Goal: Task Accomplishment & Management: Use online tool/utility

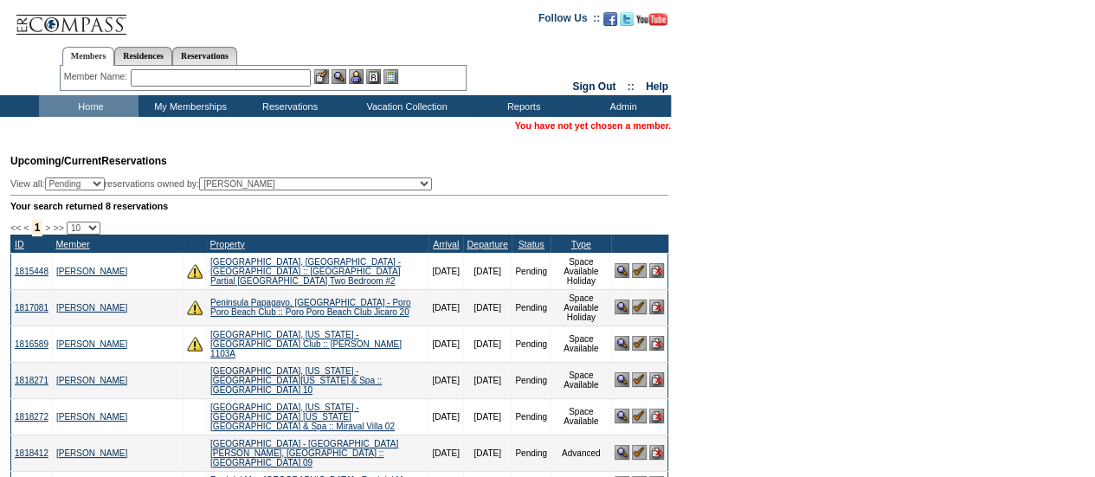
click at [654, 132] on table "You have not yet chosen a member." at bounding box center [592, 127] width 159 height 16
click at [175, 82] on input "text" at bounding box center [221, 77] width 180 height 17
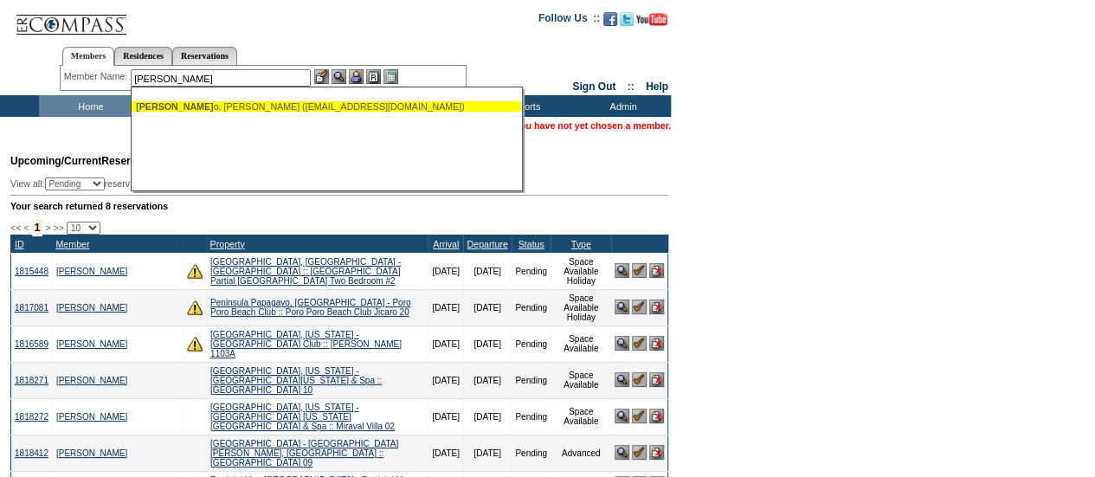
click at [196, 109] on div "[PERSON_NAME] o, [PERSON_NAME] ([EMAIL_ADDRESS][DOMAIN_NAME])" at bounding box center [326, 106] width 381 height 10
type input "[PERSON_NAME] ([EMAIL_ADDRESS][DOMAIN_NAME])"
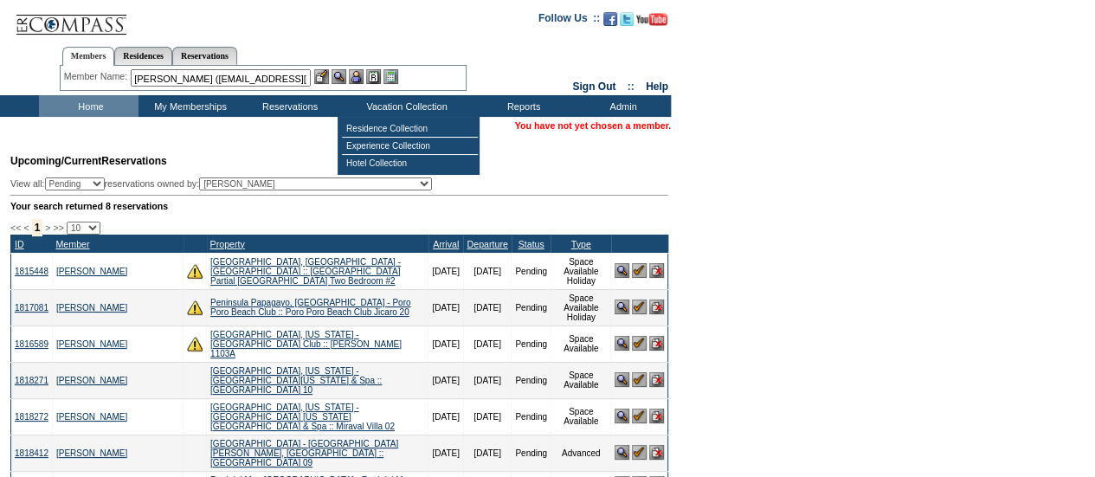
click at [360, 74] on img at bounding box center [356, 76] width 15 height 15
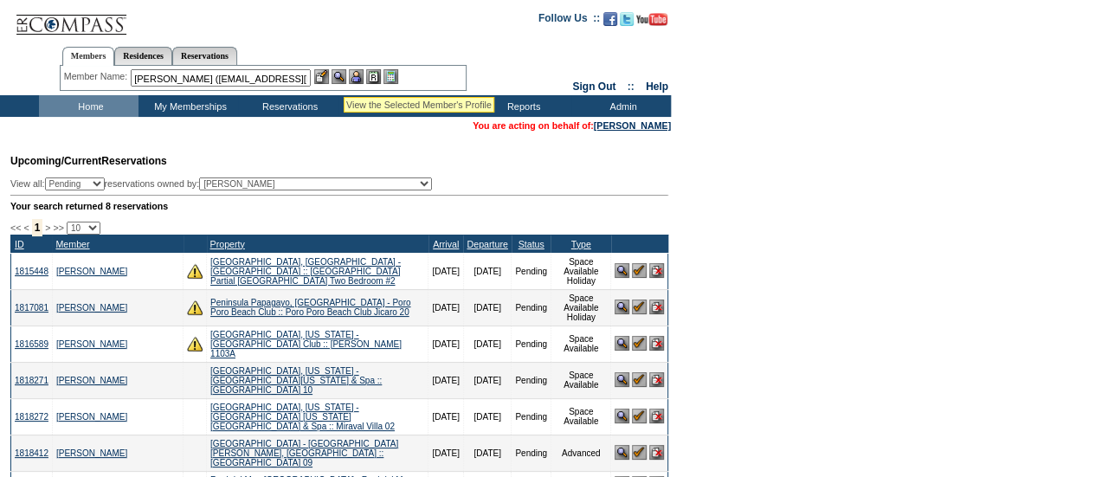
click at [344, 75] on img at bounding box center [339, 76] width 15 height 15
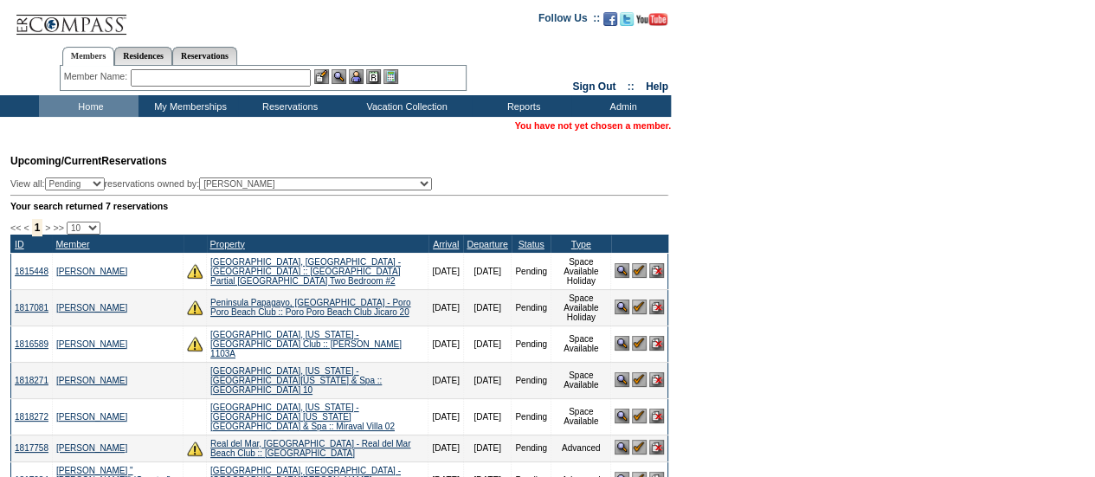
click at [164, 79] on input "text" at bounding box center [221, 77] width 180 height 17
click at [173, 82] on input "text" at bounding box center [221, 77] width 180 height 17
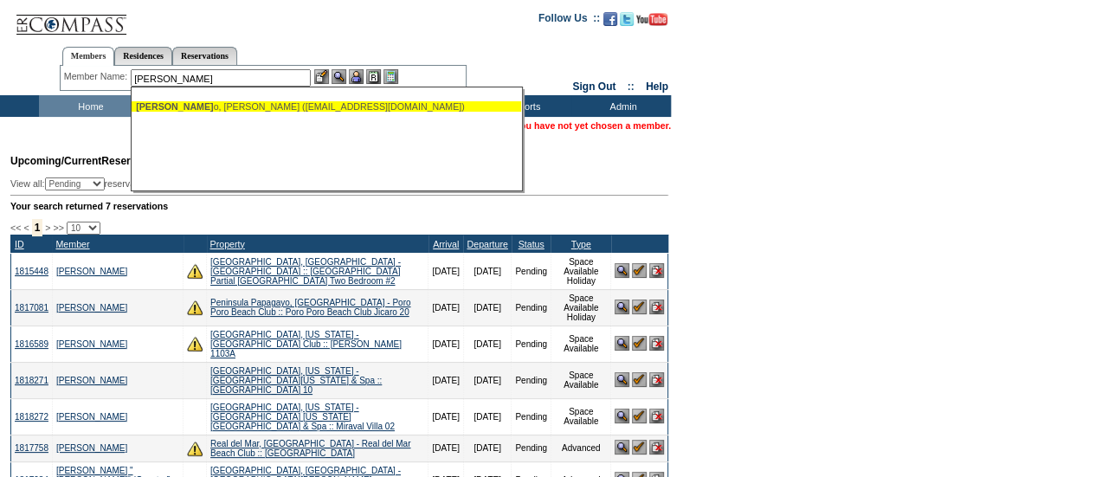
click at [196, 106] on div "Cereghin o, Brian (bcereghino@ipac-inc.com)" at bounding box center [326, 106] width 381 height 10
type input "Cereghino, Brian (bcereghino@ipac-inc.com)"
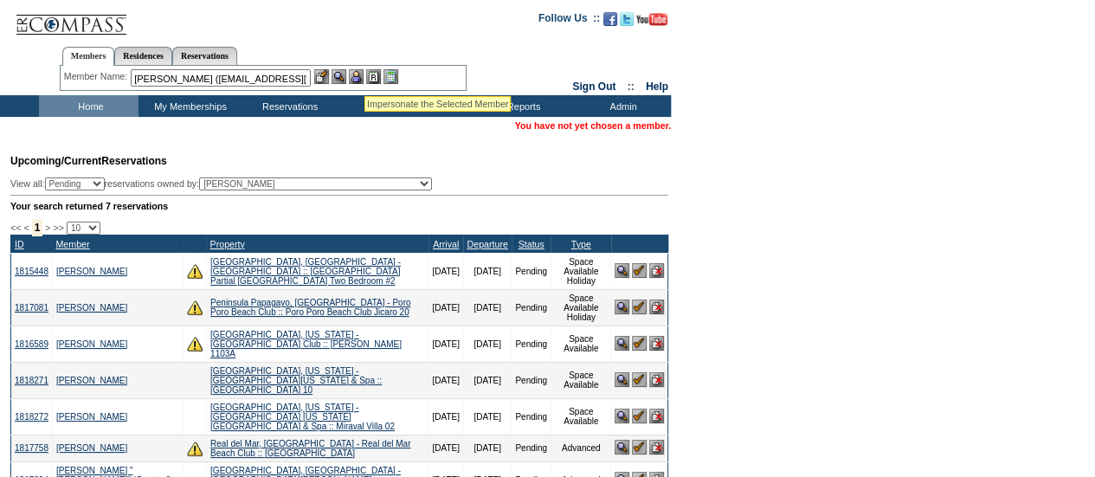
click at [364, 78] on img at bounding box center [356, 76] width 15 height 15
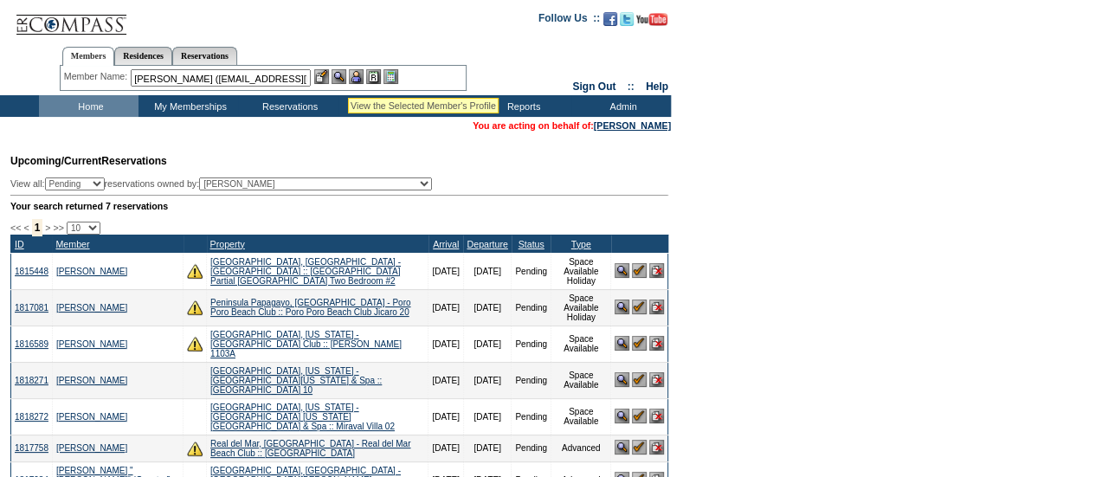
click at [346, 77] on img at bounding box center [339, 76] width 15 height 15
